Goal: Task Accomplishment & Management: Manage account settings

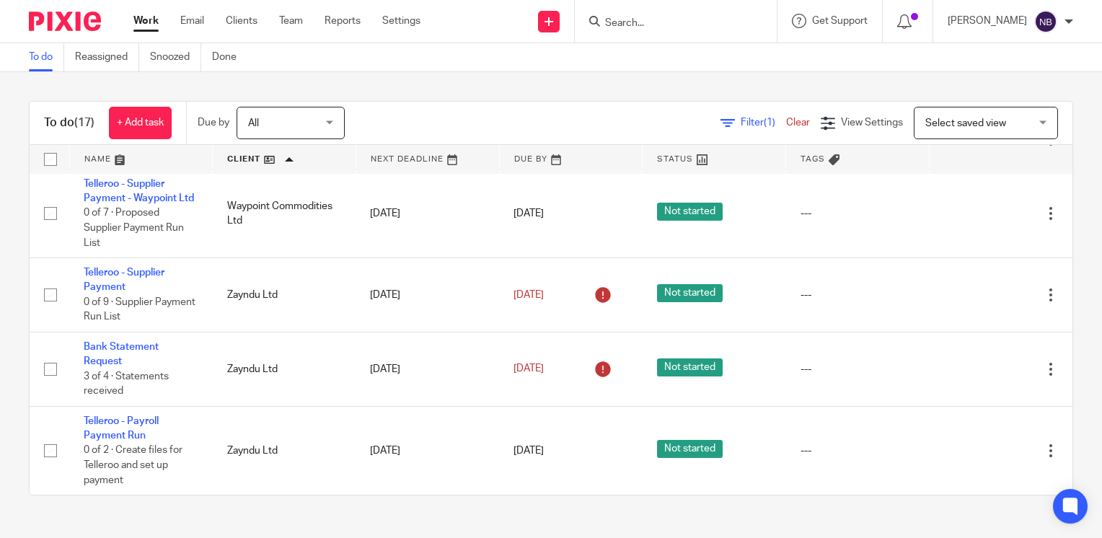
scroll to position [1021, 0]
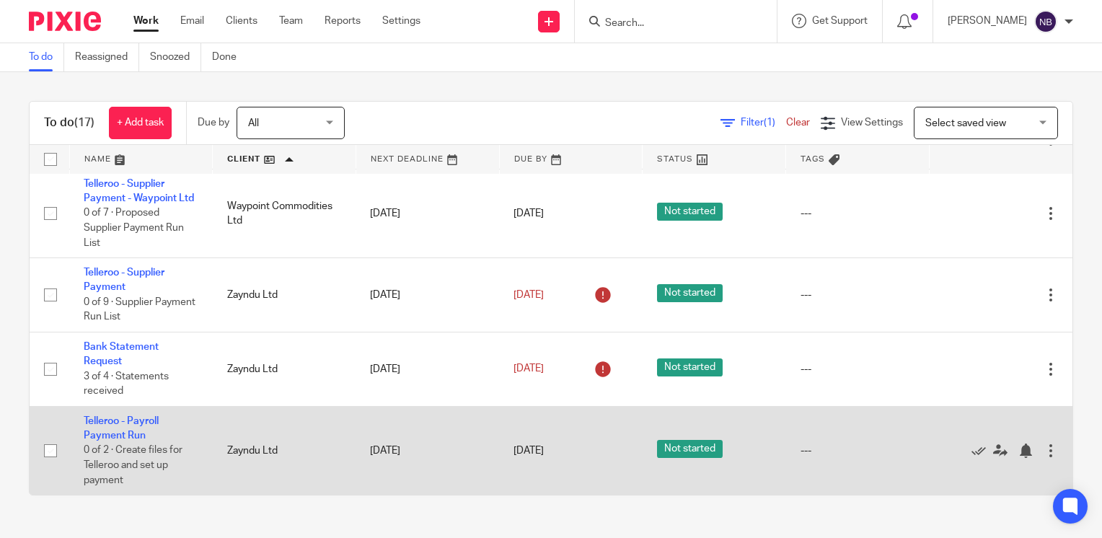
click at [128, 428] on td "Telleroo - Payroll Payment Run 0 of 2 · Create files for Telleroo and set up pa…" at bounding box center [141, 450] width 144 height 89
click at [132, 416] on link "Telleroo - Payroll Payment Run" at bounding box center [121, 428] width 75 height 25
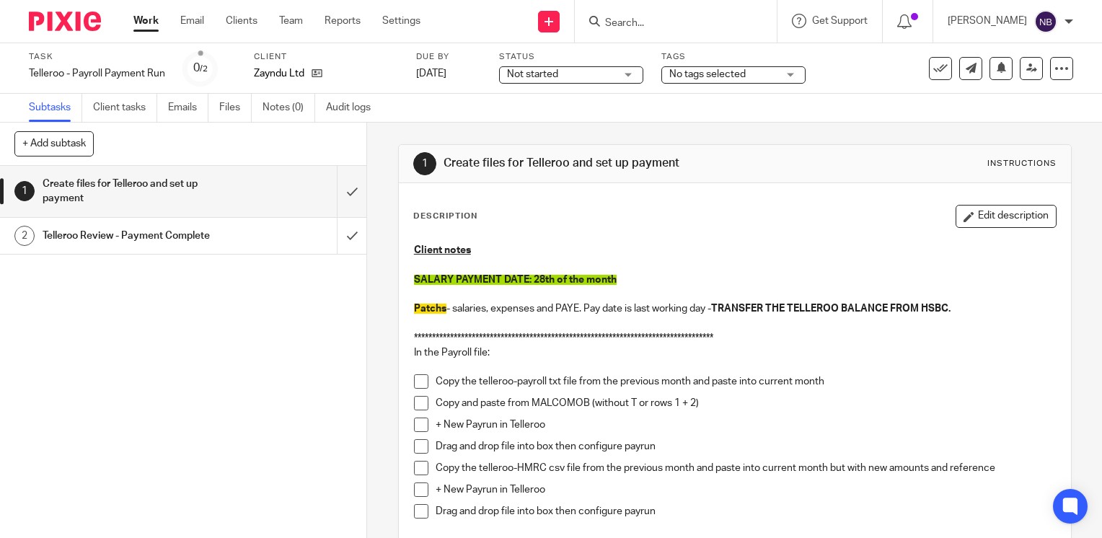
click at [421, 379] on span at bounding box center [421, 381] width 14 height 14
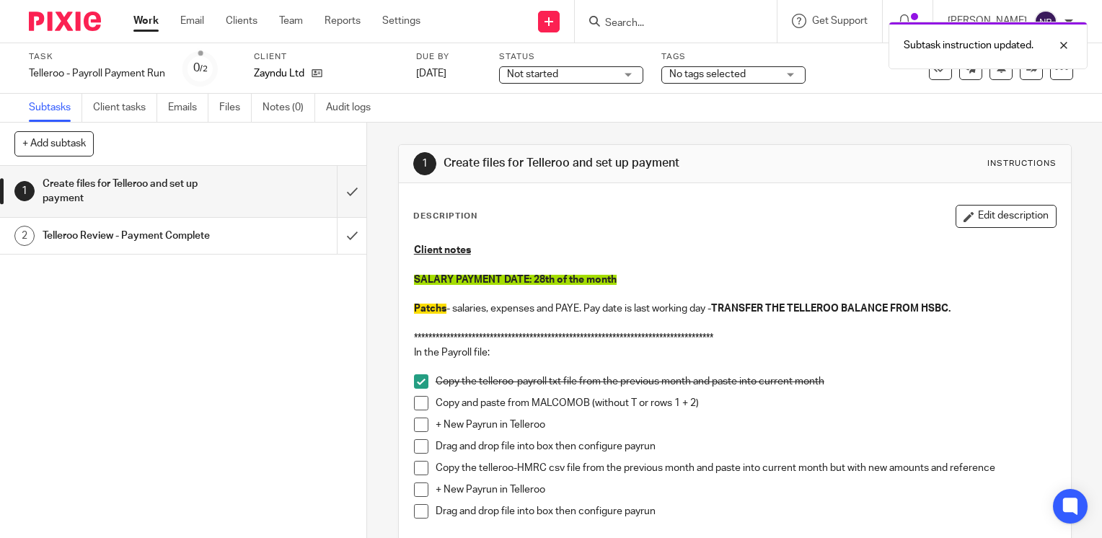
click at [421, 405] on span at bounding box center [421, 403] width 14 height 14
click at [421, 433] on li "+ New Payrun in Telleroo" at bounding box center [735, 429] width 642 height 22
click at [416, 420] on span at bounding box center [421, 425] width 14 height 14
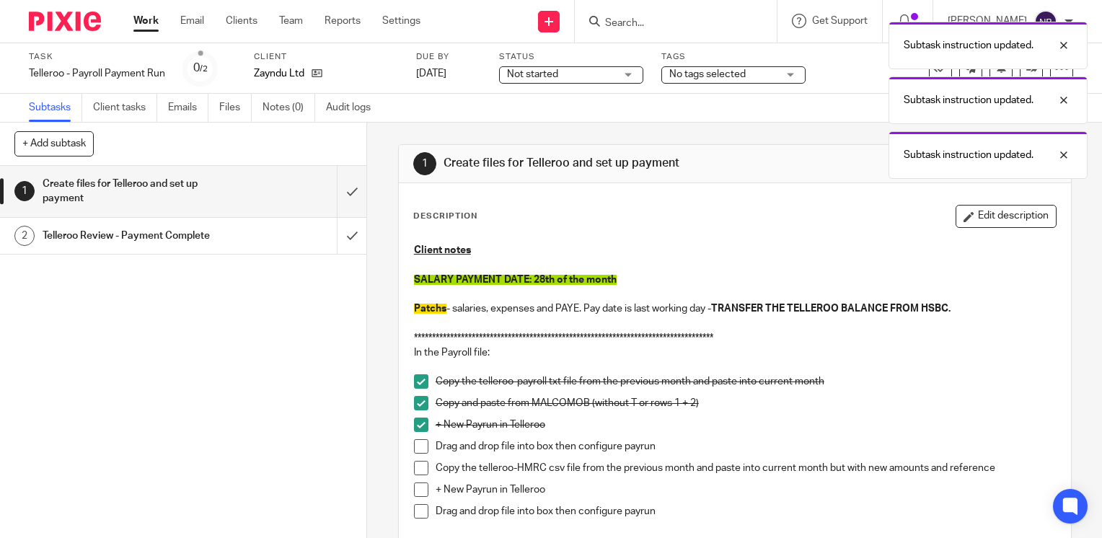
click at [416, 452] on span at bounding box center [421, 446] width 14 height 14
click at [414, 470] on span at bounding box center [421, 468] width 14 height 14
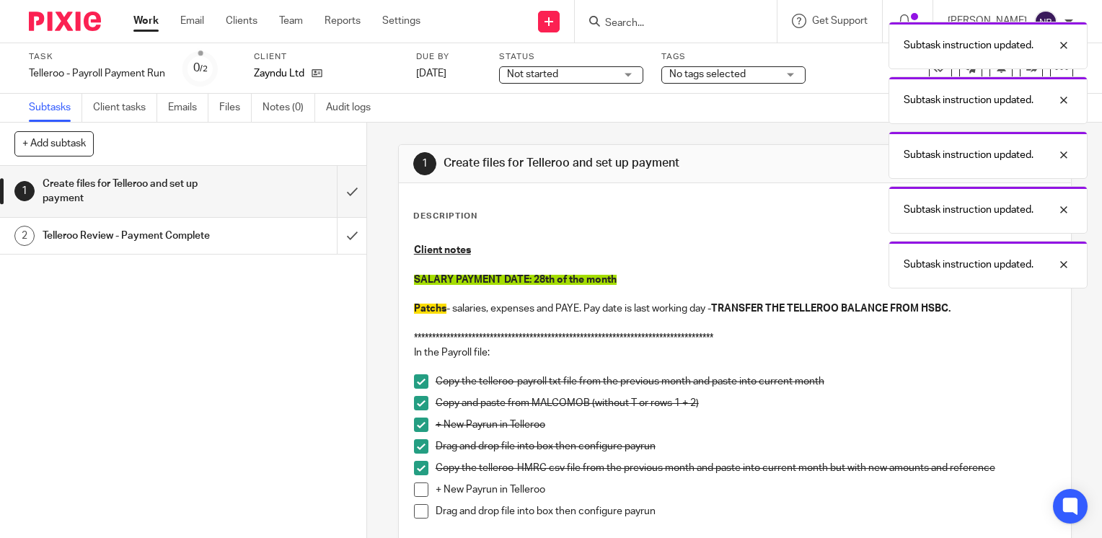
click at [416, 489] on span at bounding box center [421, 490] width 14 height 14
click at [417, 512] on span at bounding box center [421, 511] width 14 height 14
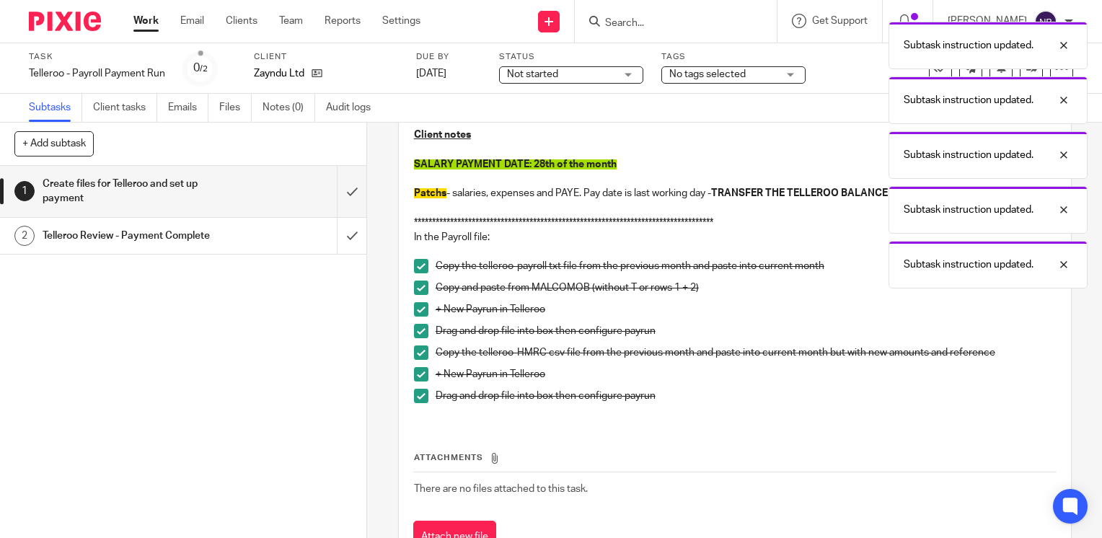
scroll to position [120, 0]
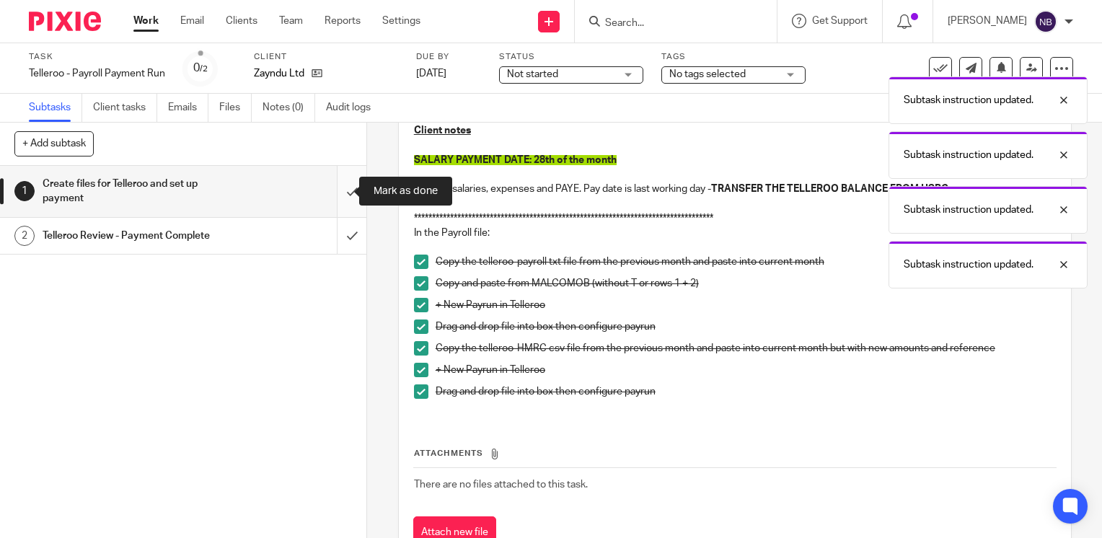
click at [350, 185] on input "submit" at bounding box center [183, 191] width 366 height 51
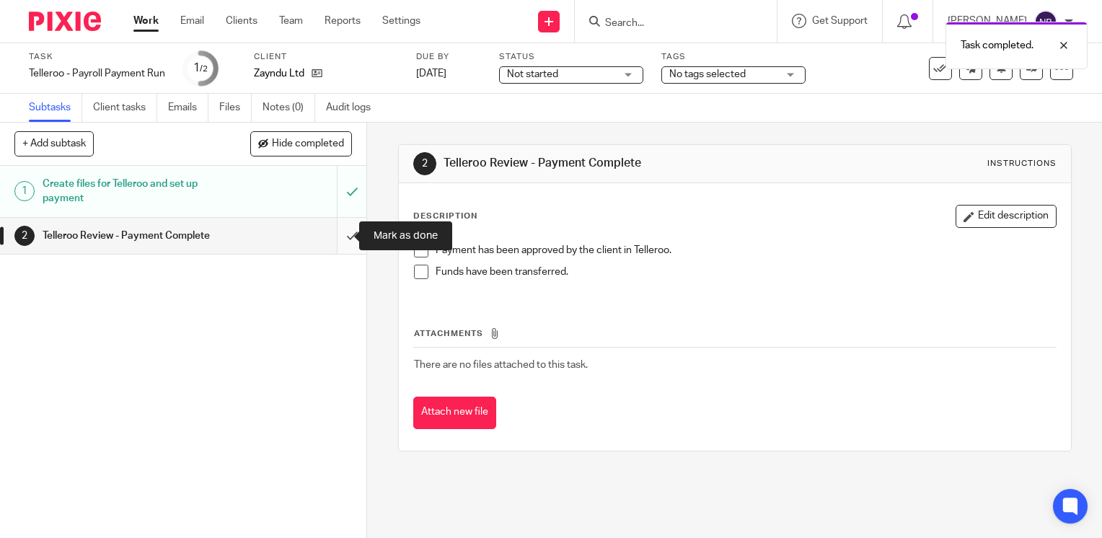
click at [338, 236] on input "submit" at bounding box center [183, 236] width 366 height 36
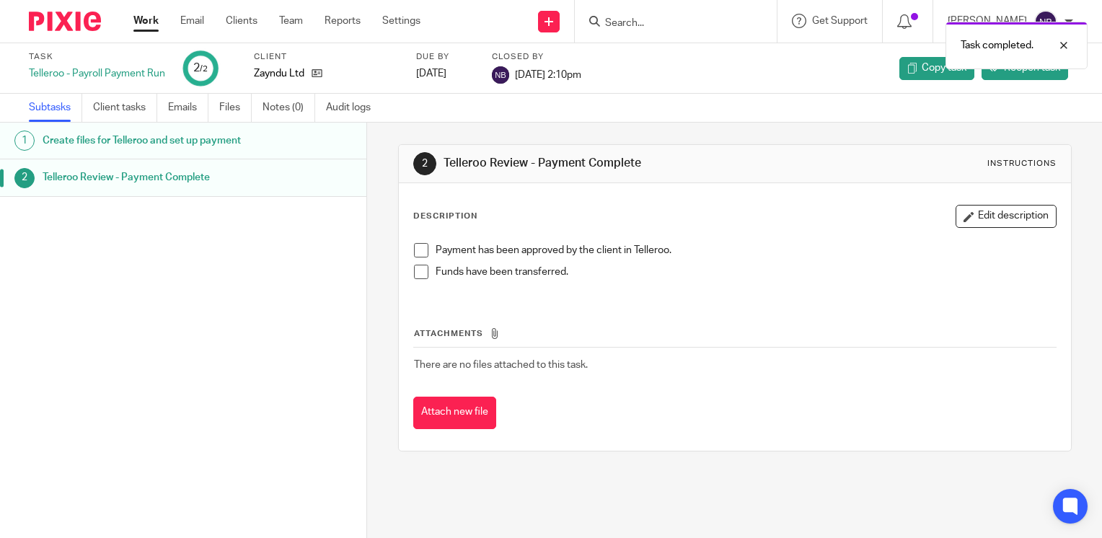
click at [143, 22] on link "Work" at bounding box center [145, 21] width 25 height 14
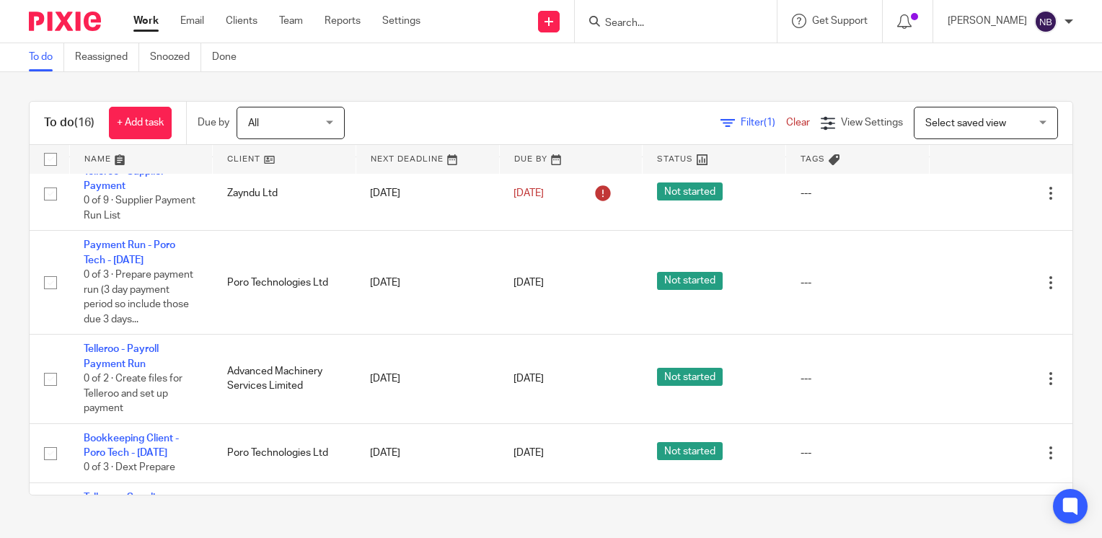
scroll to position [932, 0]
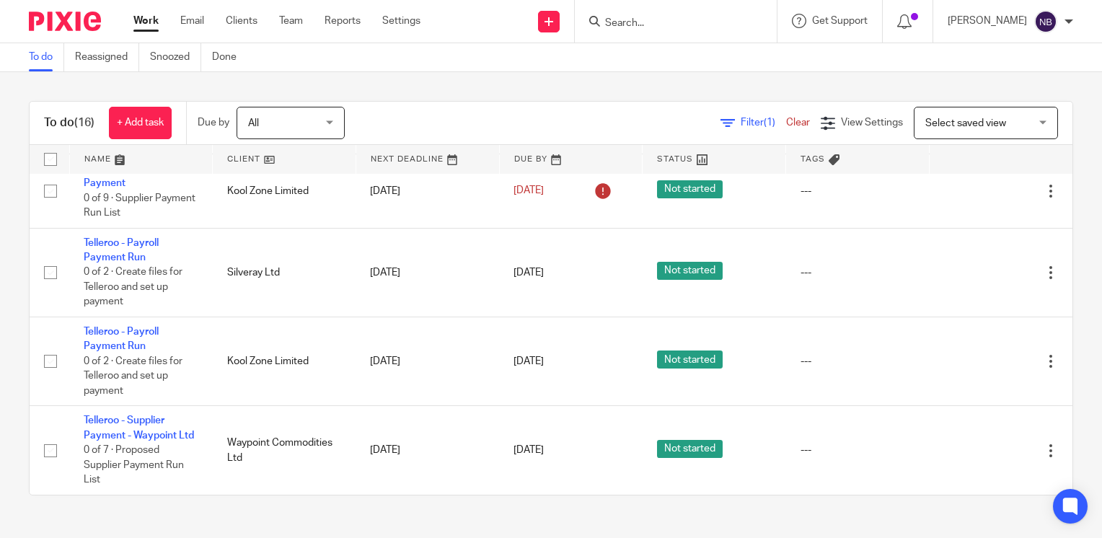
click at [235, 162] on link at bounding box center [284, 159] width 143 height 29
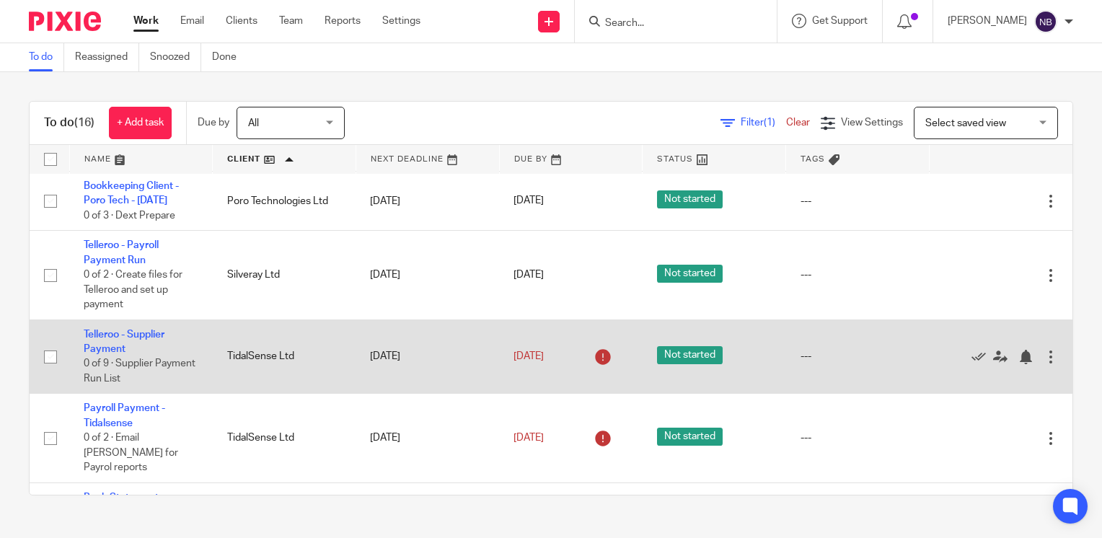
scroll to position [514, 0]
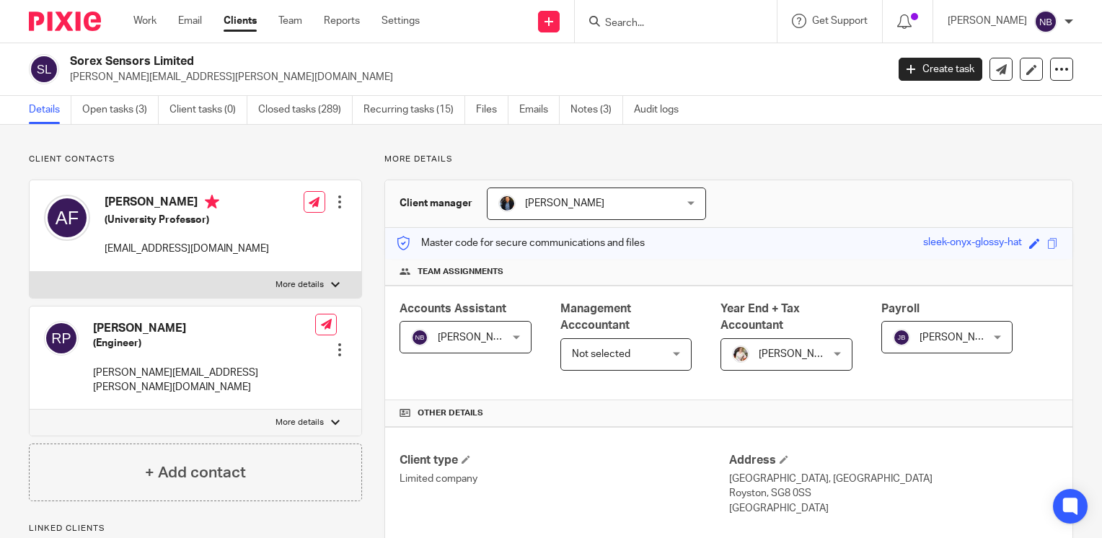
click at [691, 13] on form at bounding box center [681, 21] width 154 height 18
click at [690, 19] on input "Search" at bounding box center [669, 23] width 130 height 13
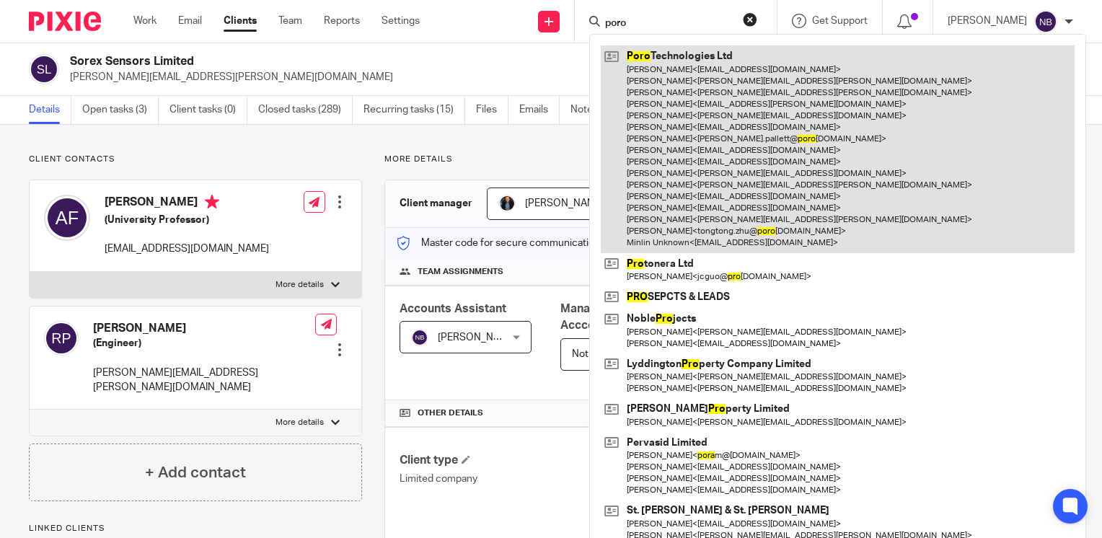
type input "poro"
click at [765, 76] on link at bounding box center [838, 148] width 474 height 207
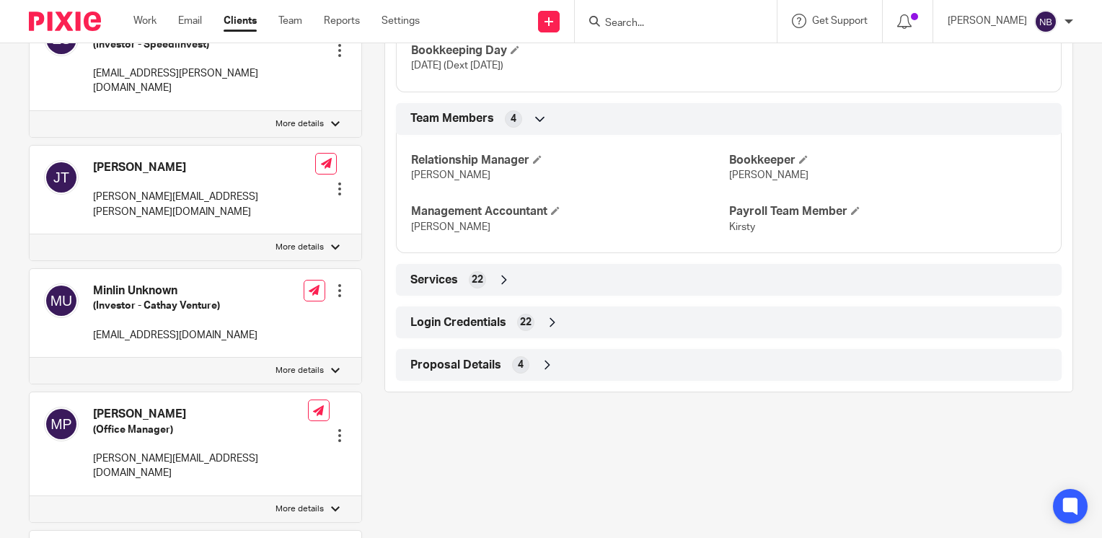
scroll to position [1162, 0]
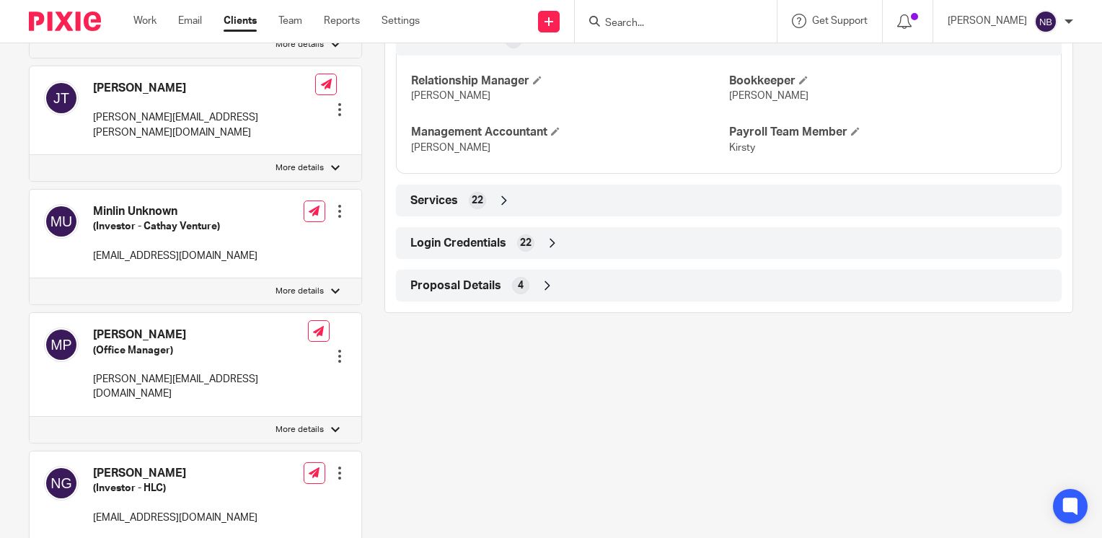
click at [551, 250] on icon at bounding box center [552, 243] width 14 height 14
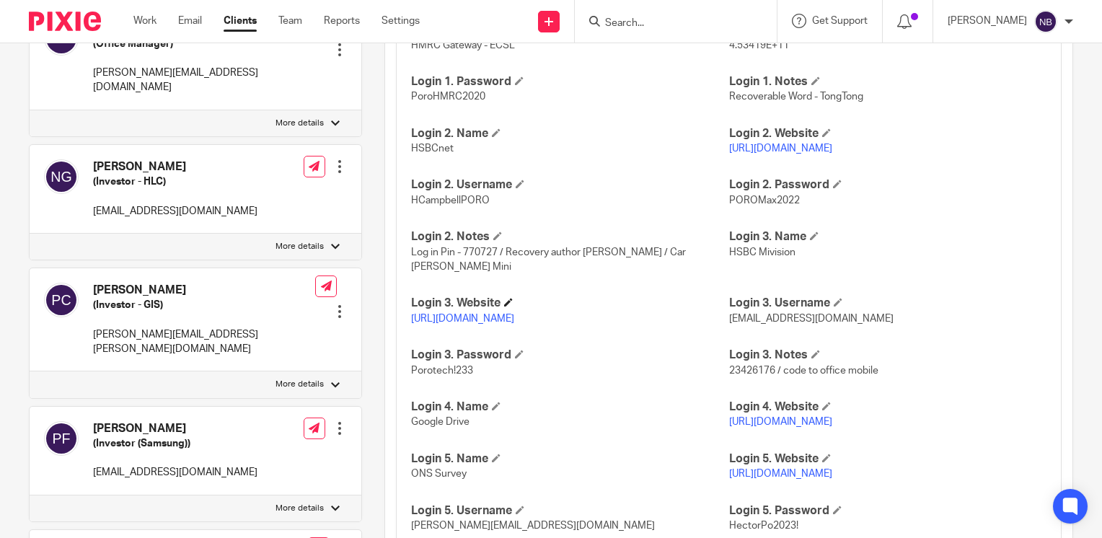
scroll to position [1474, 0]
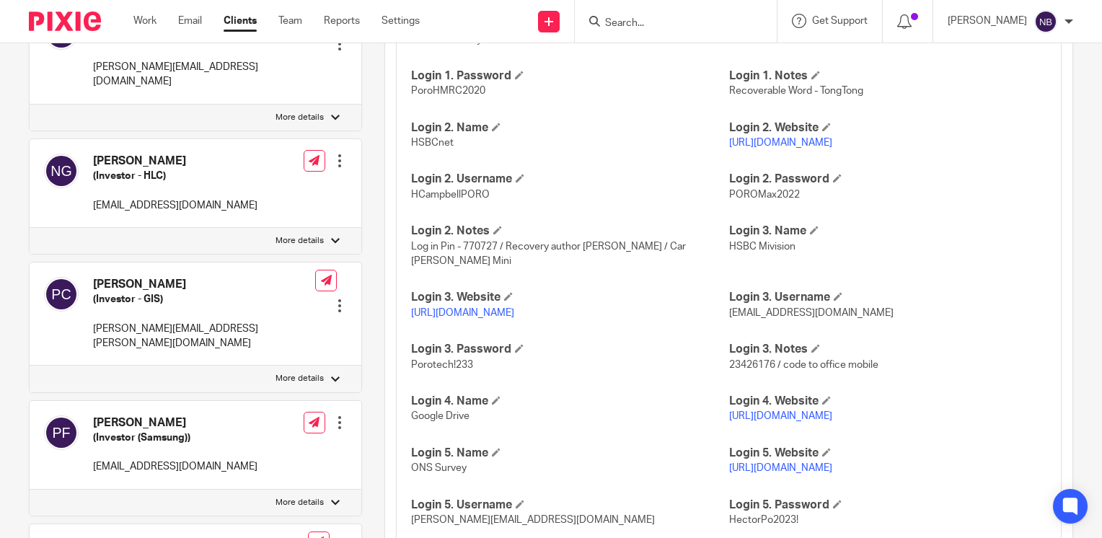
drag, startPoint x: 654, startPoint y: 327, endPoint x: 407, endPoint y: 325, distance: 247.4
click at [411, 320] on p "[URL][DOMAIN_NAME]" at bounding box center [569, 313] width 317 height 14
copy link "[URL][DOMAIN_NAME]"
drag, startPoint x: 876, startPoint y: 327, endPoint x: 722, endPoint y: 331, distance: 153.7
click at [729, 320] on p "[EMAIL_ADDRESS][DOMAIN_NAME]" at bounding box center [887, 313] width 317 height 14
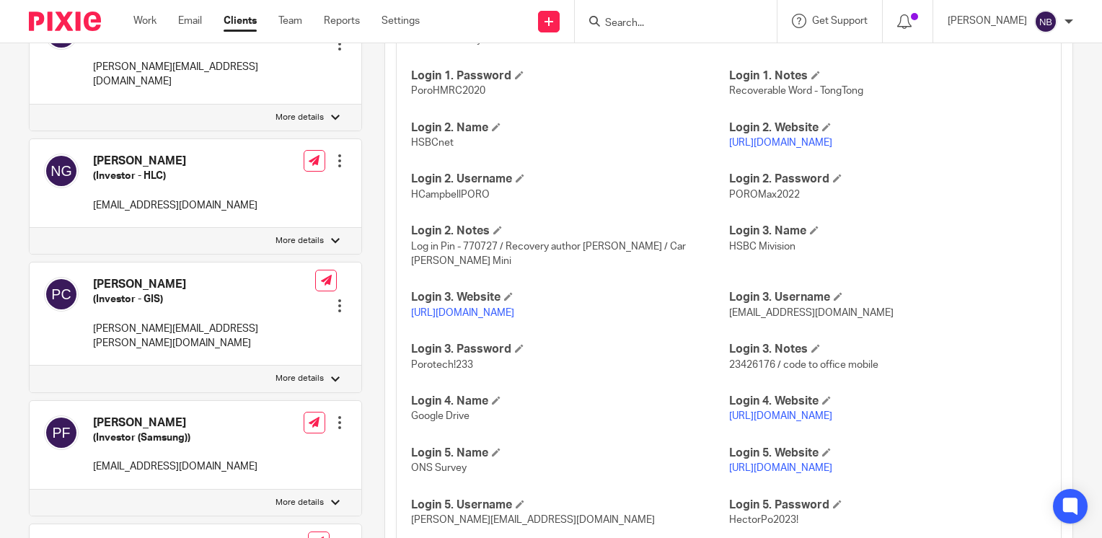
copy span "[EMAIL_ADDRESS][DOMAIN_NAME]"
drag, startPoint x: 470, startPoint y: 380, endPoint x: 408, endPoint y: 375, distance: 62.2
click at [411, 372] on p "Porotech!233" at bounding box center [569, 365] width 317 height 14
copy span "Porotech!233"
